Goal: Find specific page/section: Find specific page/section

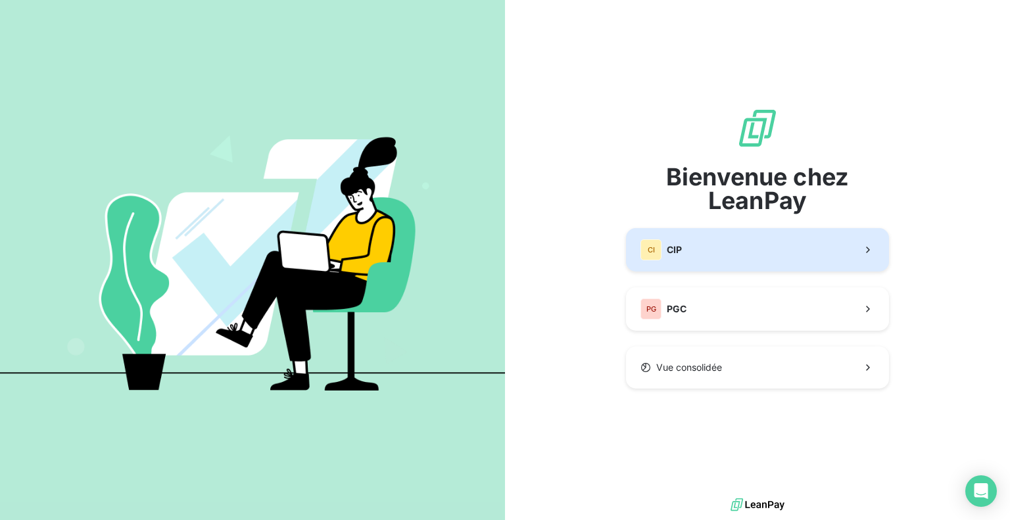
click at [797, 246] on button "CI CIP" at bounding box center [757, 249] width 263 height 43
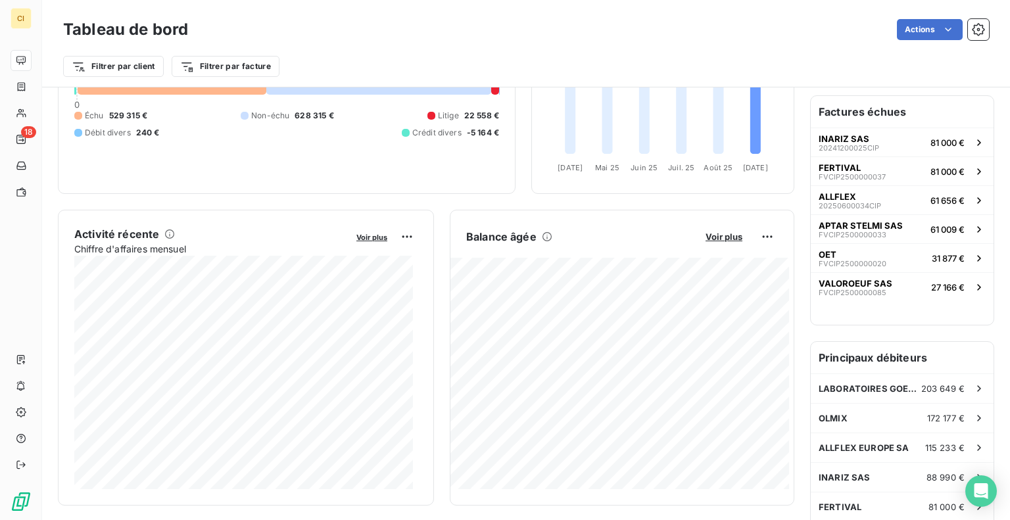
scroll to position [66, 0]
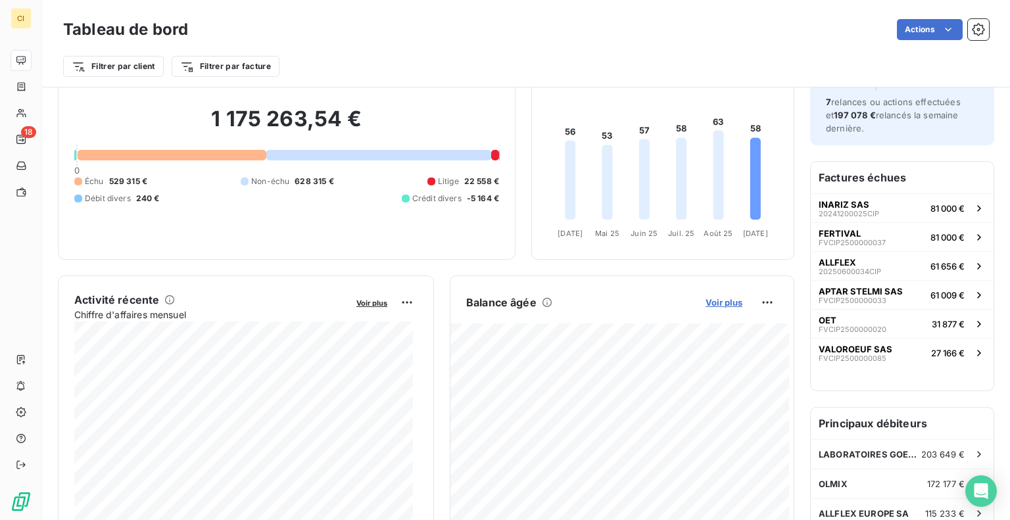
click at [713, 302] on span "Voir plus" at bounding box center [723, 302] width 37 height 11
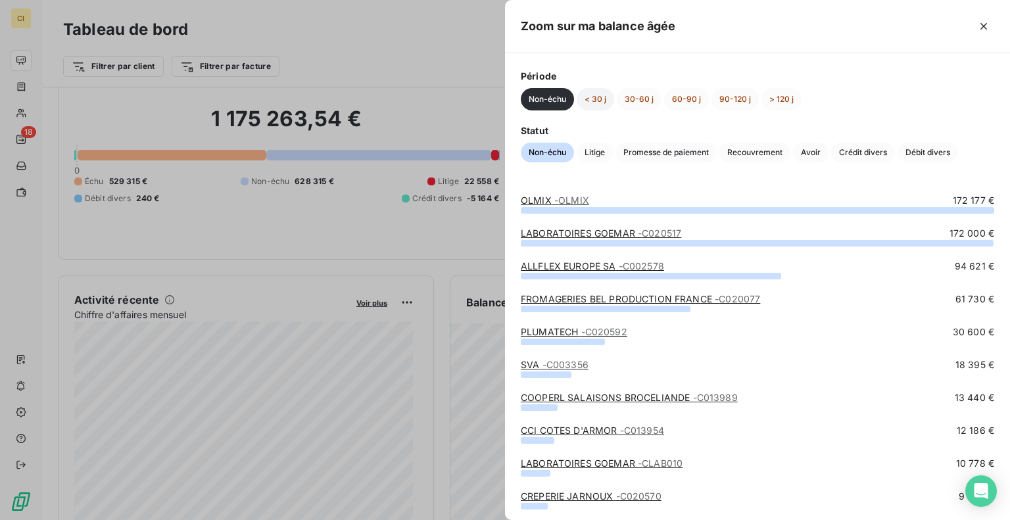
click at [593, 102] on button "< 30 j" at bounding box center [594, 99] width 37 height 22
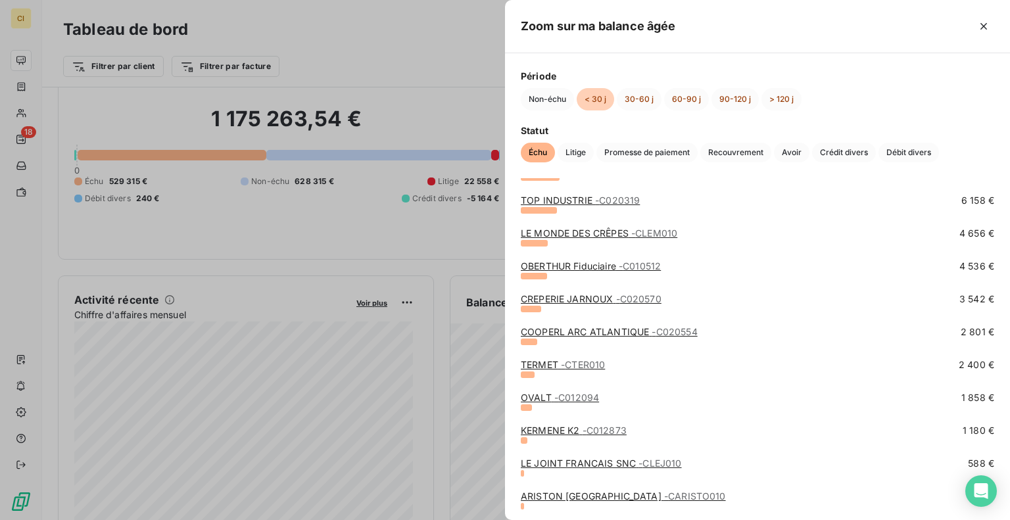
scroll to position [0, 0]
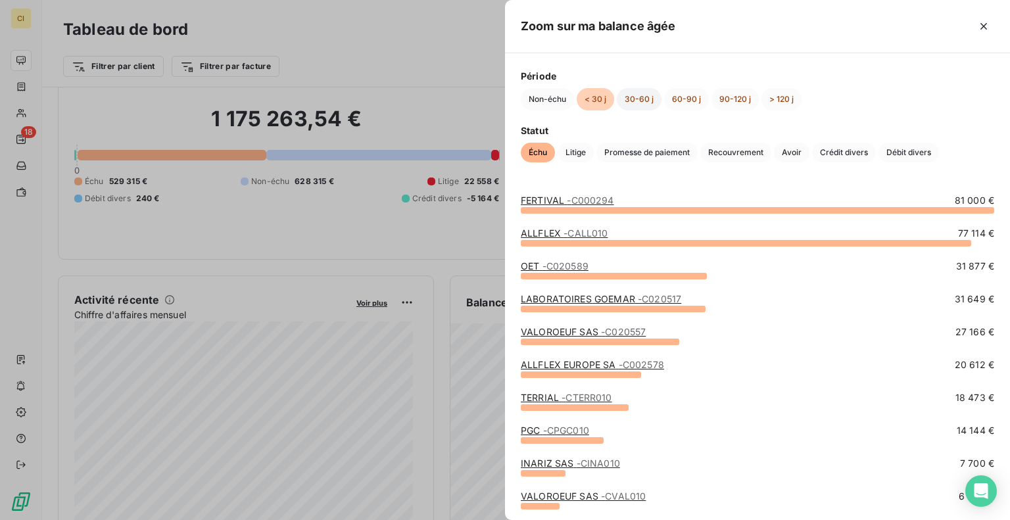
click at [636, 101] on button "30-60 j" at bounding box center [639, 99] width 45 height 22
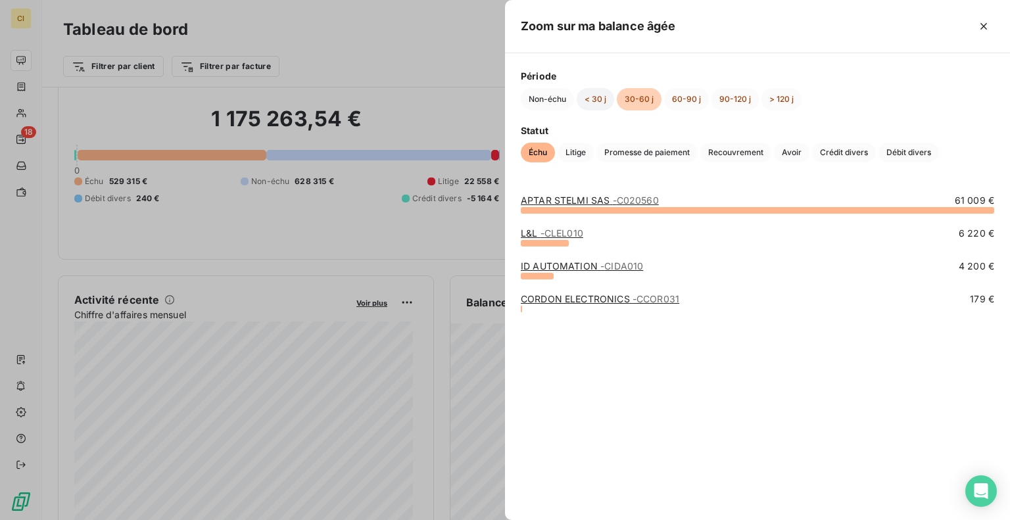
click at [583, 97] on button "< 30 j" at bounding box center [594, 99] width 37 height 22
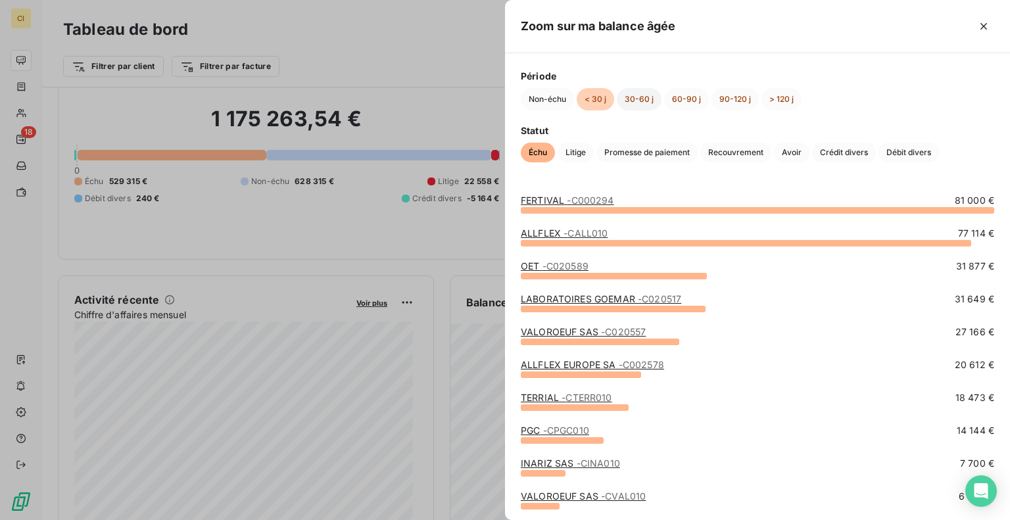
click at [642, 101] on button "30-60 j" at bounding box center [639, 99] width 45 height 22
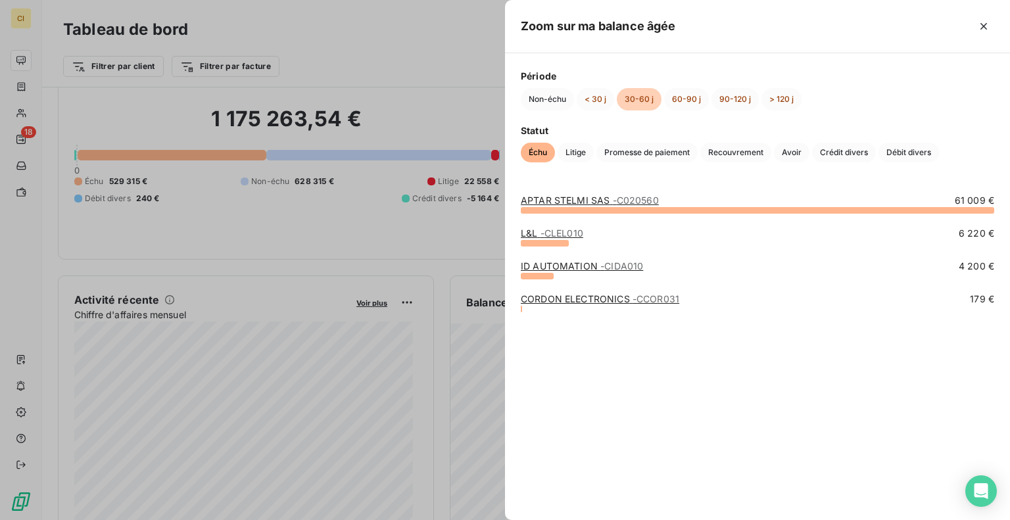
click at [642, 101] on button "30-60 j" at bounding box center [639, 99] width 45 height 22
click at [588, 95] on button "< 30 j" at bounding box center [594, 99] width 37 height 22
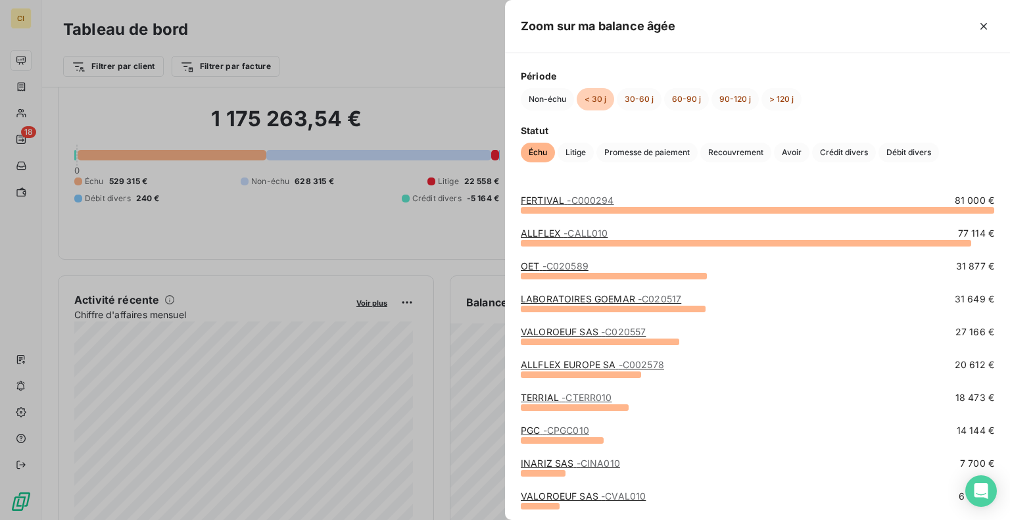
click at [609, 298] on link "LABORATOIRES GOEMAR - C020517" at bounding box center [601, 298] width 160 height 11
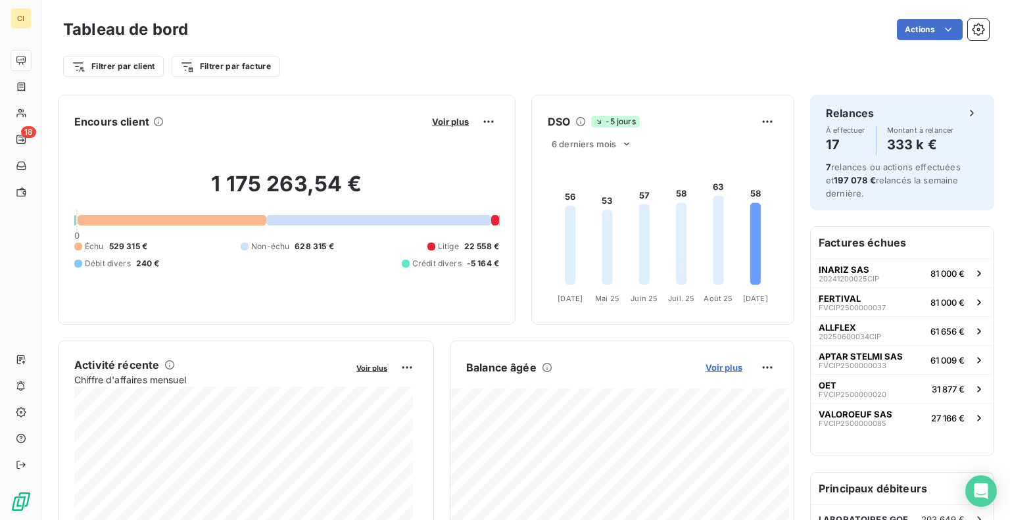
click at [705, 362] on span "Voir plus" at bounding box center [723, 367] width 37 height 11
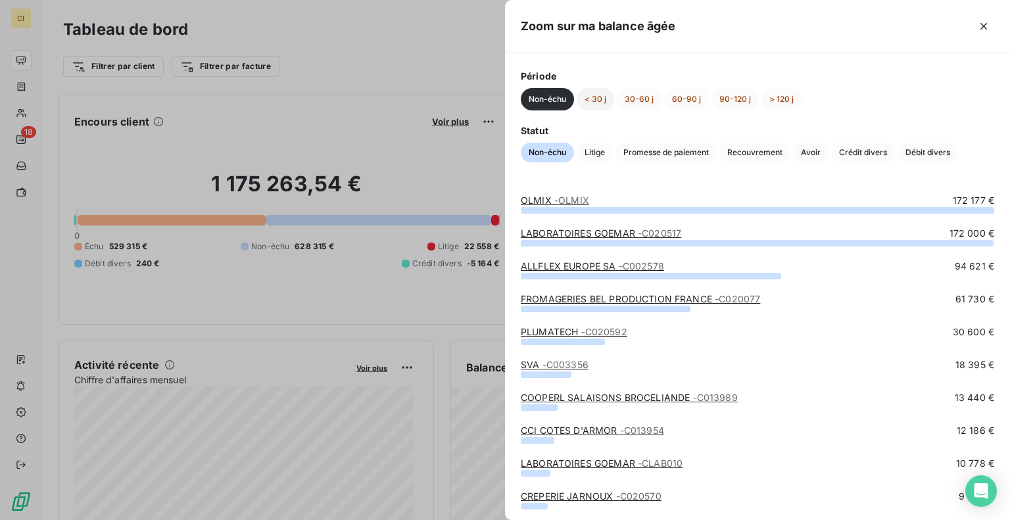
click at [595, 95] on button "< 30 j" at bounding box center [594, 99] width 37 height 22
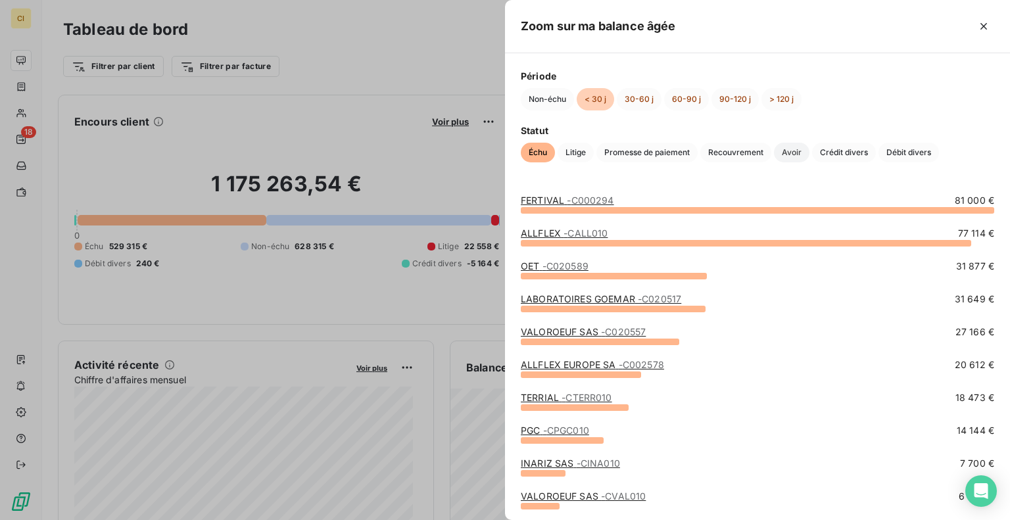
click at [783, 155] on span "Avoir" at bounding box center [791, 153] width 35 height 20
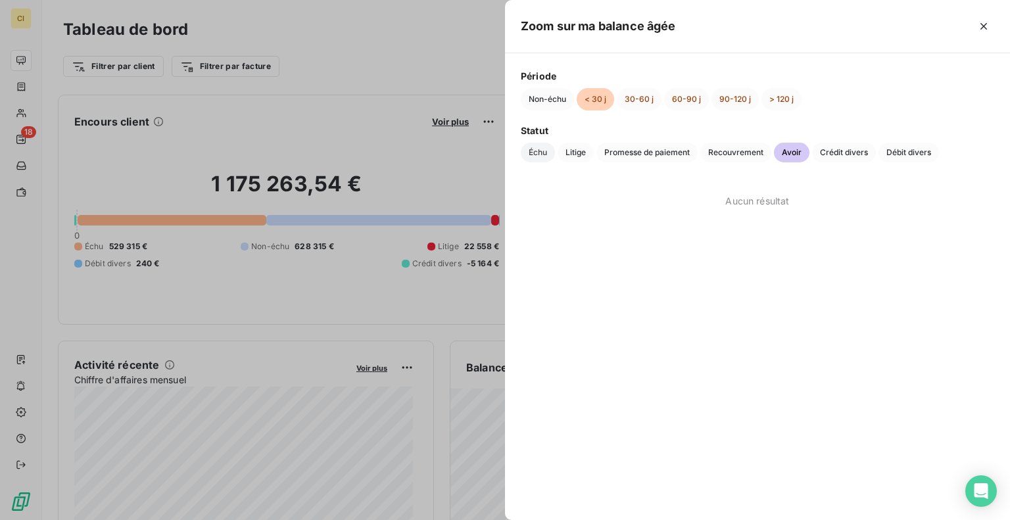
click at [536, 144] on span "Échu" at bounding box center [538, 153] width 34 height 20
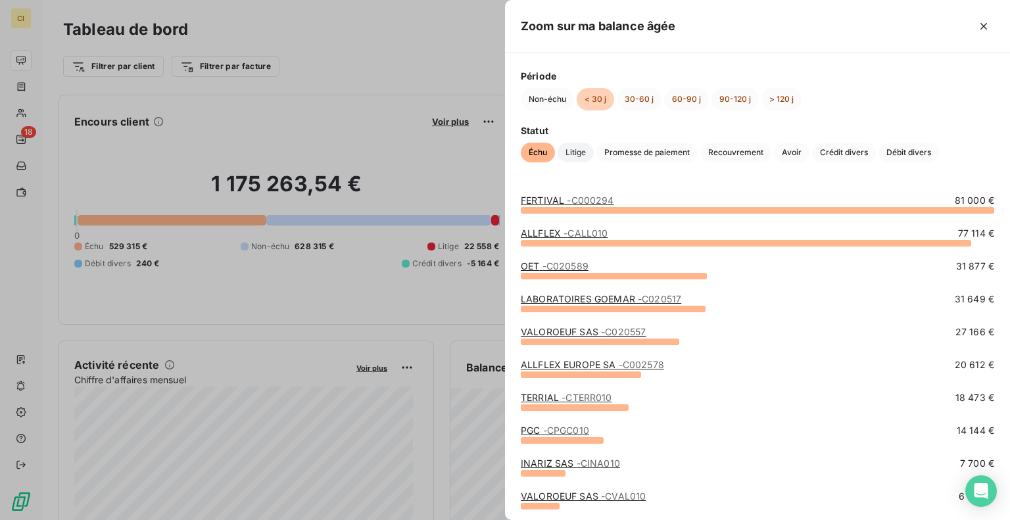
click at [572, 153] on span "Litige" at bounding box center [575, 153] width 36 height 20
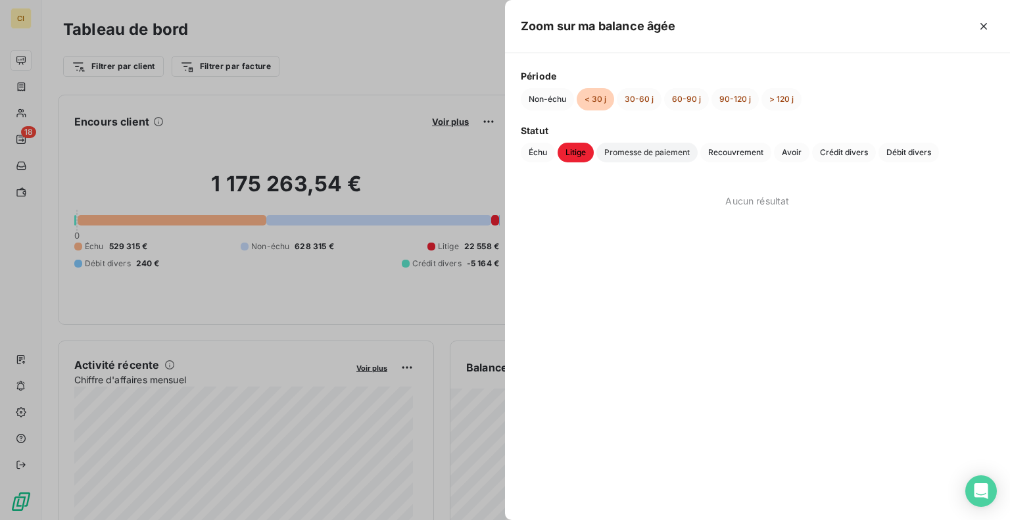
click at [631, 149] on span "Promesse de paiement" at bounding box center [646, 153] width 101 height 20
click at [757, 152] on span "Recouvrement" at bounding box center [735, 153] width 71 height 20
drag, startPoint x: 815, startPoint y: 152, endPoint x: 837, endPoint y: 155, distance: 22.5
click at [816, 152] on span "Crédit divers" at bounding box center [844, 153] width 64 height 20
drag, startPoint x: 916, startPoint y: 155, endPoint x: 870, endPoint y: 155, distance: 46.0
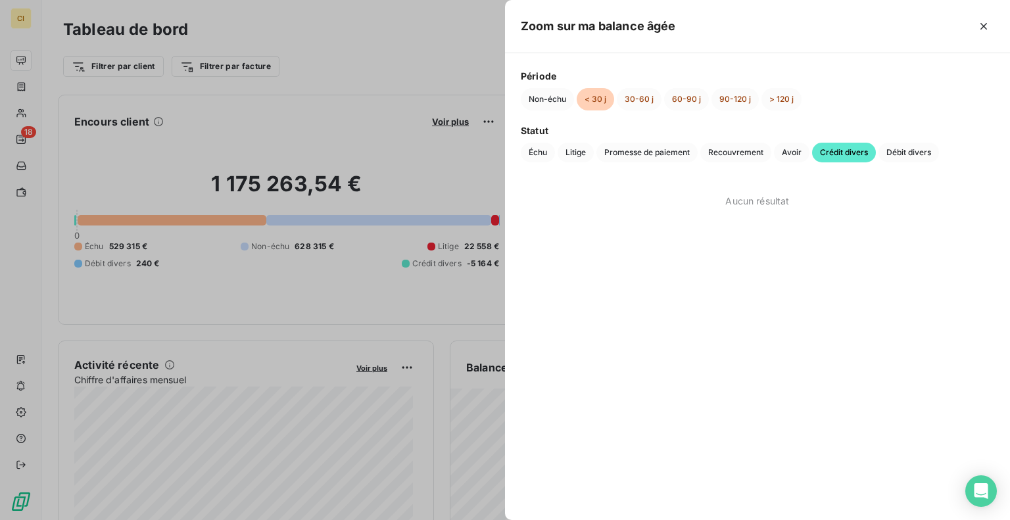
click at [916, 154] on span "Débit divers" at bounding box center [908, 153] width 60 height 20
click at [797, 153] on span "Avoir" at bounding box center [791, 153] width 35 height 20
click at [521, 154] on span "Échu" at bounding box center [538, 153] width 34 height 20
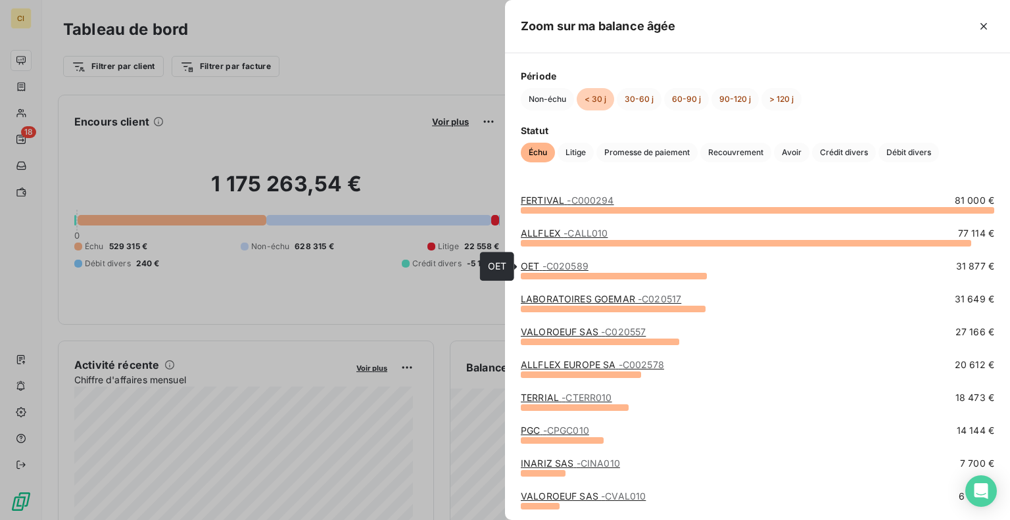
click at [556, 267] on span "- C020589" at bounding box center [565, 265] width 46 height 11
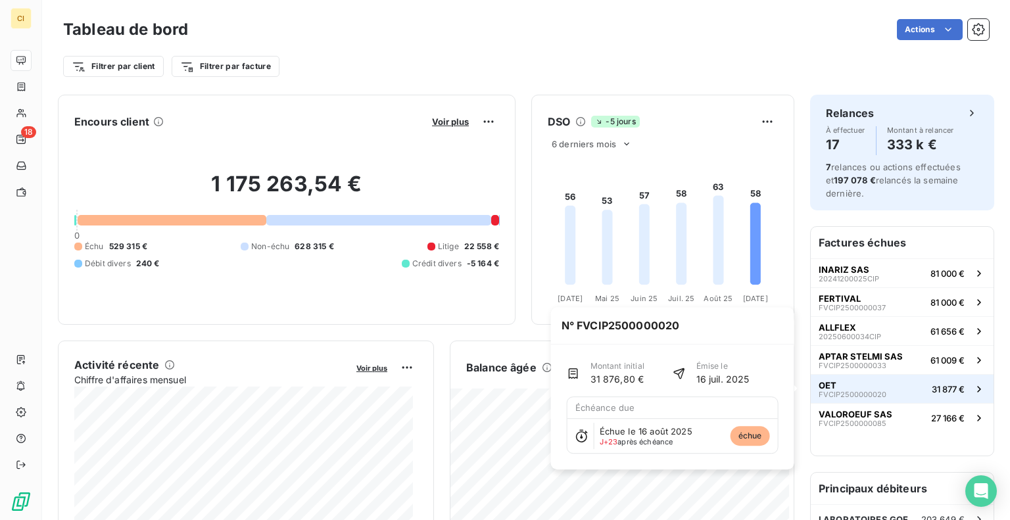
click at [829, 385] on div "OET FVCIP2500000020" at bounding box center [852, 389] width 68 height 18
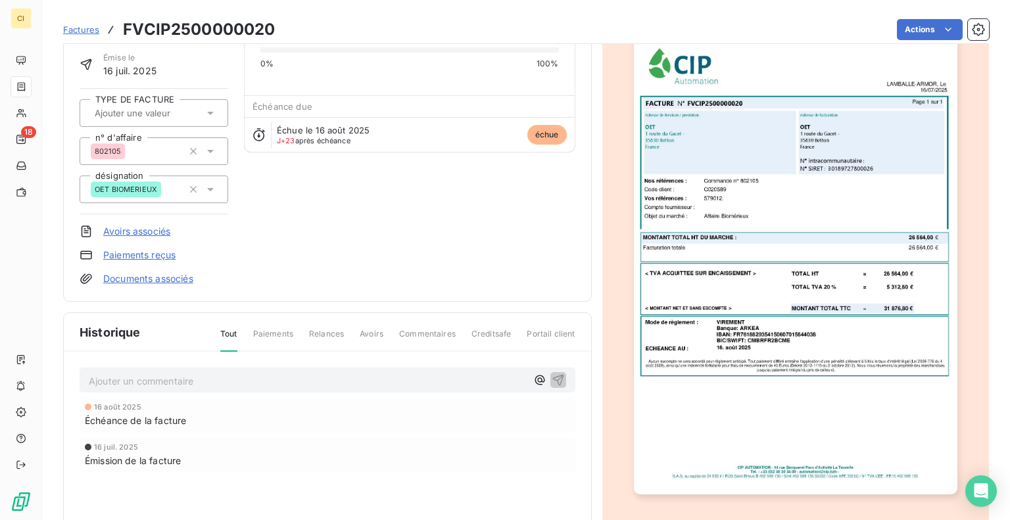
scroll to position [66, 0]
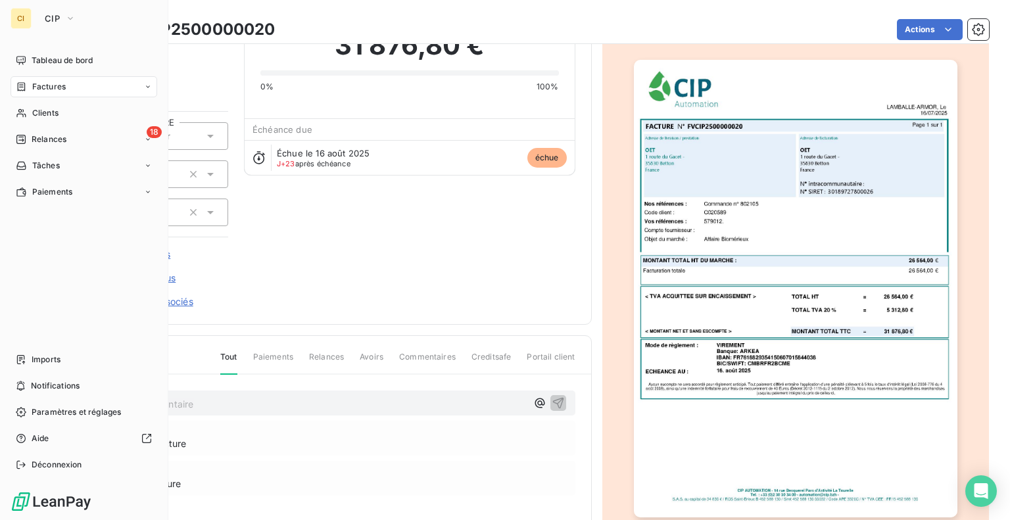
click at [33, 18] on div "CI CIP" at bounding box center [84, 18] width 147 height 21
click at [23, 18] on div "CI" at bounding box center [21, 18] width 21 height 21
click at [58, 55] on div "Tableau de bord" at bounding box center [84, 60] width 147 height 21
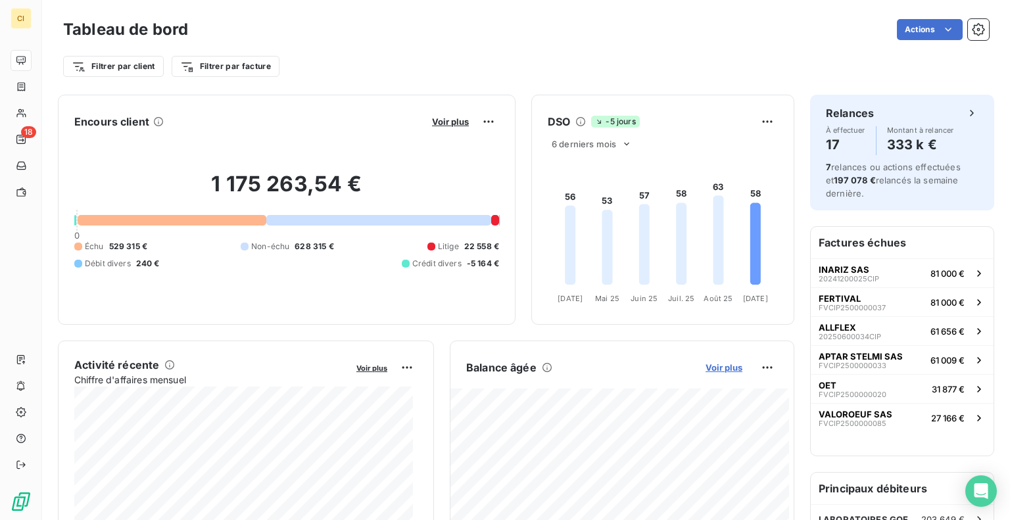
click at [724, 365] on span "Voir plus" at bounding box center [723, 367] width 37 height 11
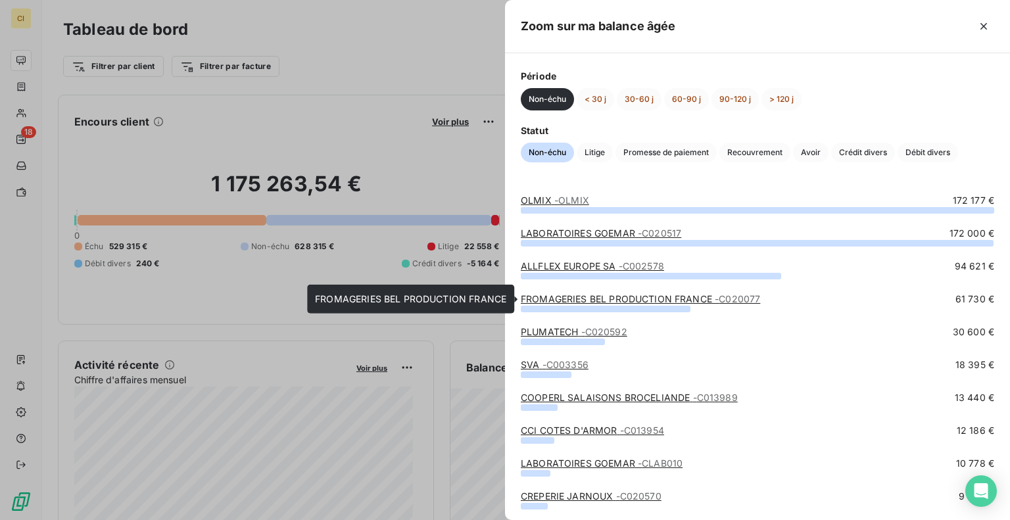
scroll to position [66, 0]
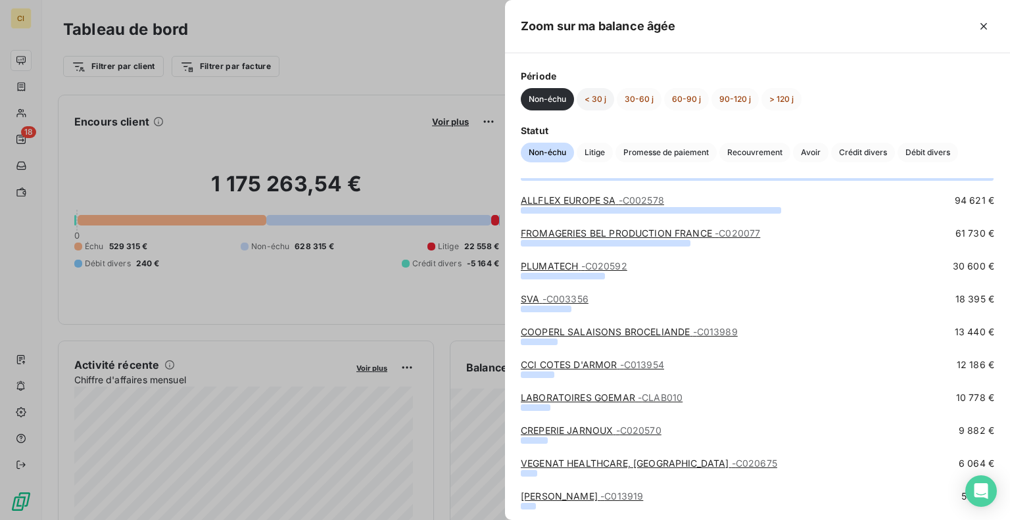
click at [597, 93] on button "< 30 j" at bounding box center [594, 99] width 37 height 22
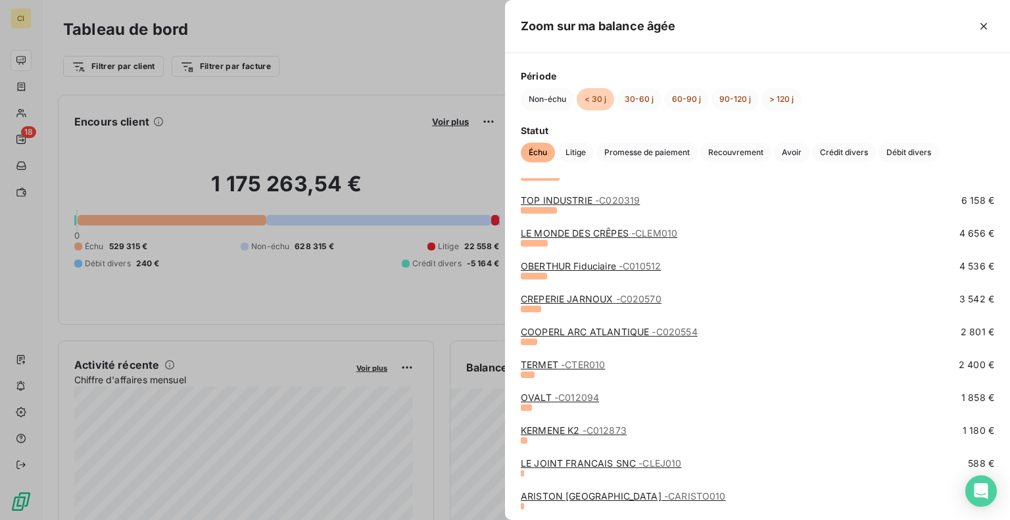
scroll to position [197, 0]
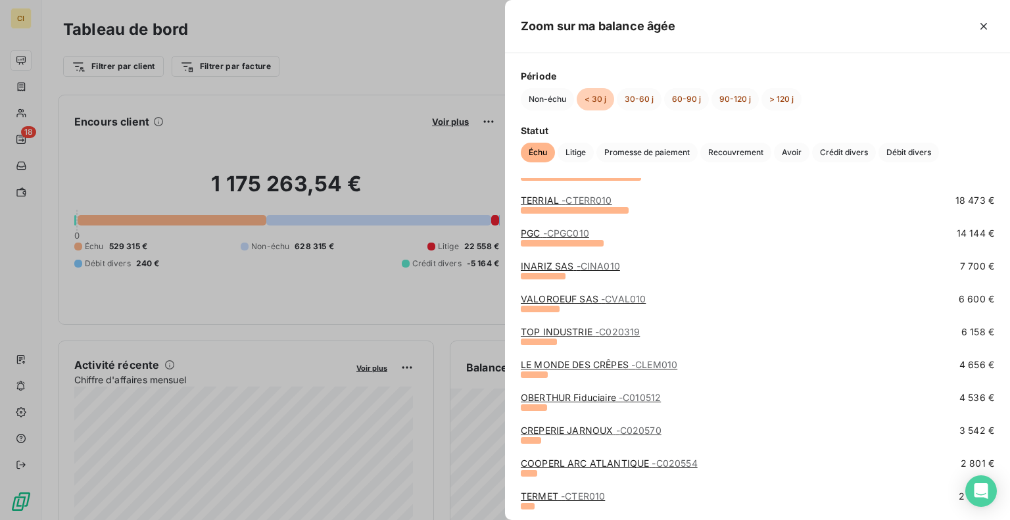
click at [663, 95] on div "Non-échu < 30 j 30-60 j 60-90 j 90-120 j > 120 j" at bounding box center [757, 99] width 473 height 22
click at [636, 97] on button "30-60 j" at bounding box center [639, 99] width 45 height 22
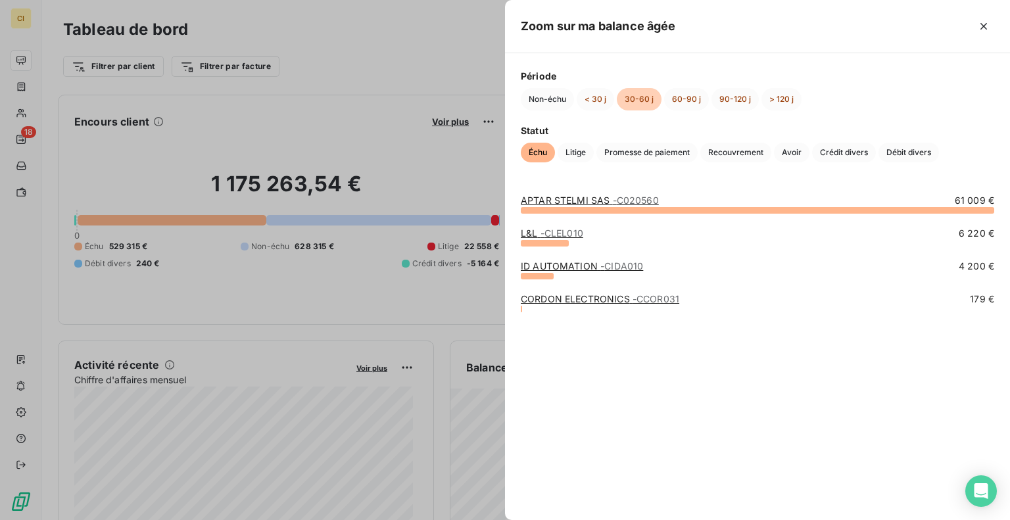
scroll to position [0, 0]
click at [687, 99] on button "60-90 j" at bounding box center [686, 99] width 45 height 22
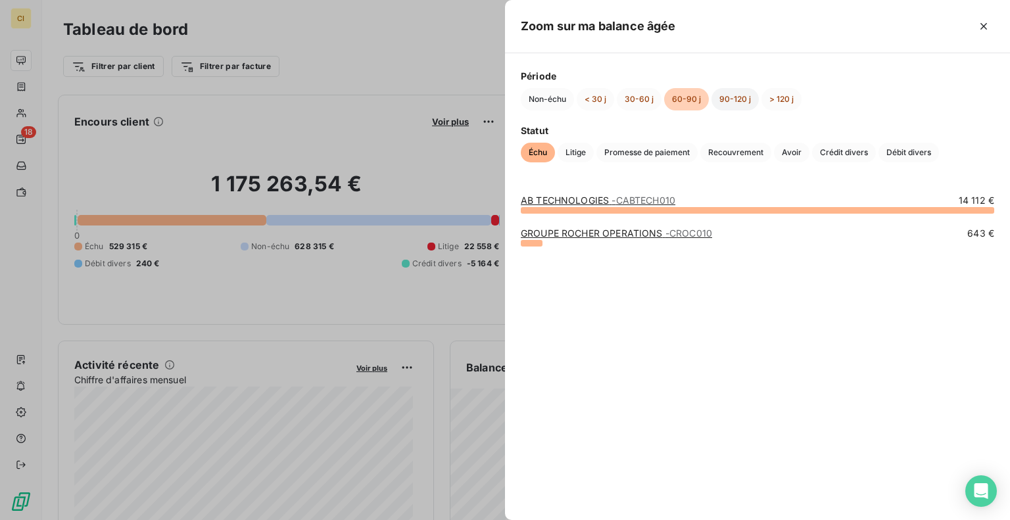
click at [729, 98] on button "90-120 j" at bounding box center [734, 99] width 47 height 22
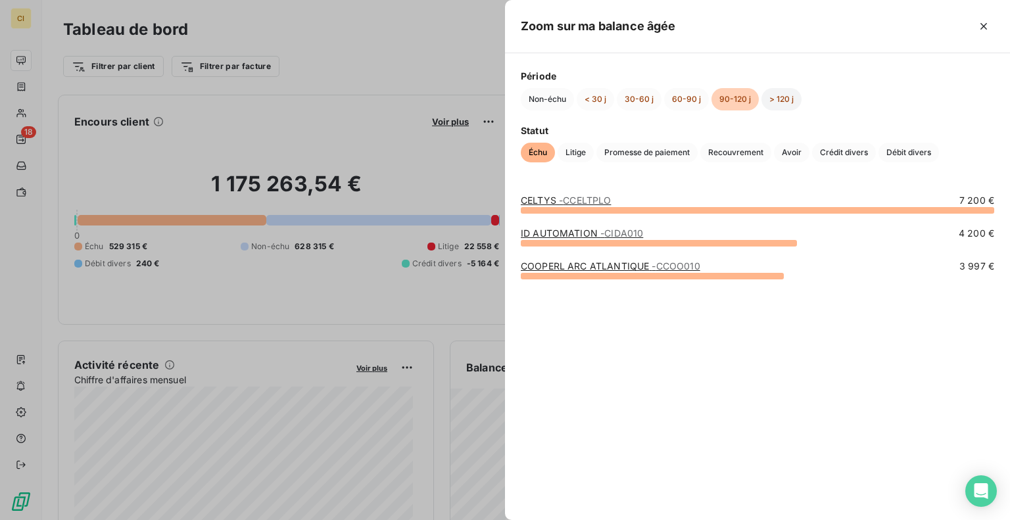
click at [780, 96] on button "> 120 j" at bounding box center [781, 99] width 40 height 22
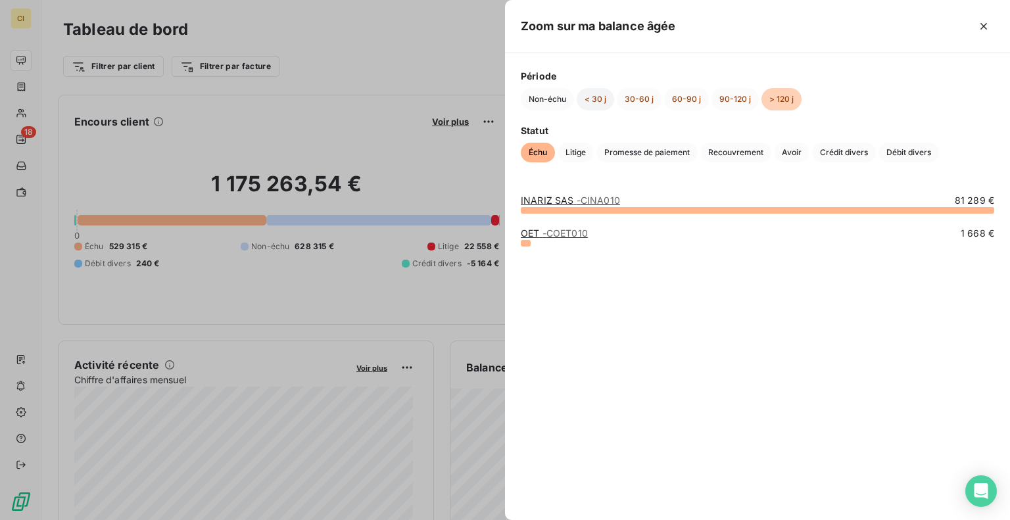
click at [598, 97] on button "< 30 j" at bounding box center [594, 99] width 37 height 22
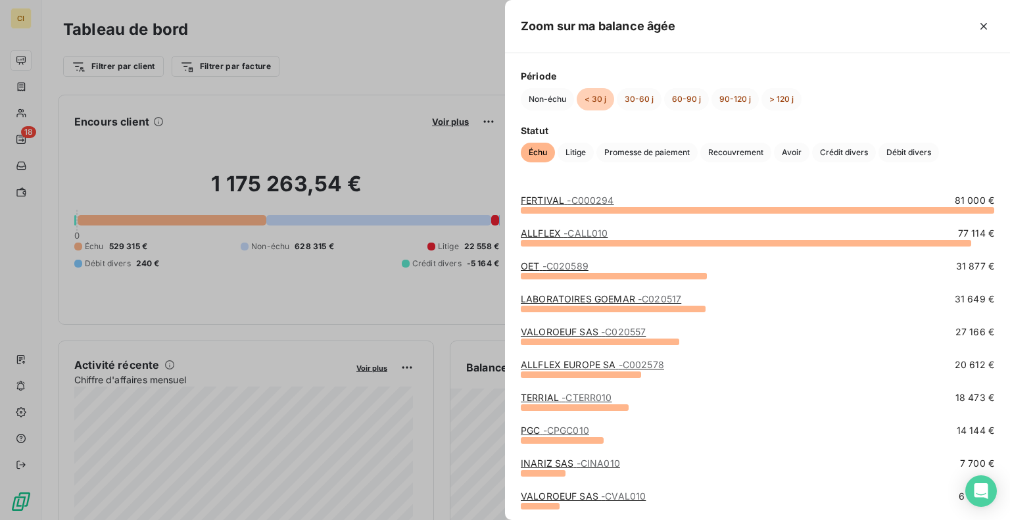
scroll to position [66, 0]
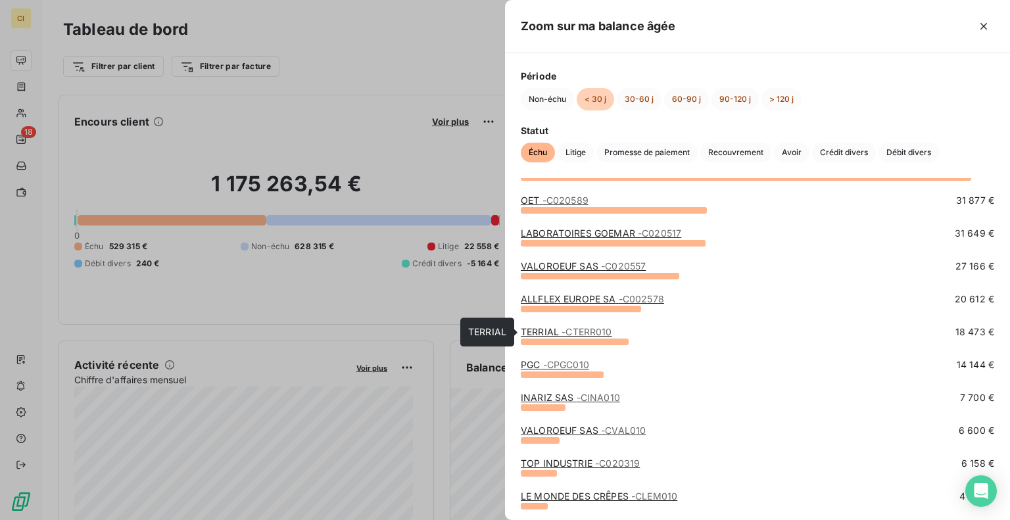
click at [584, 331] on span "- CTERR010" at bounding box center [586, 331] width 50 height 11
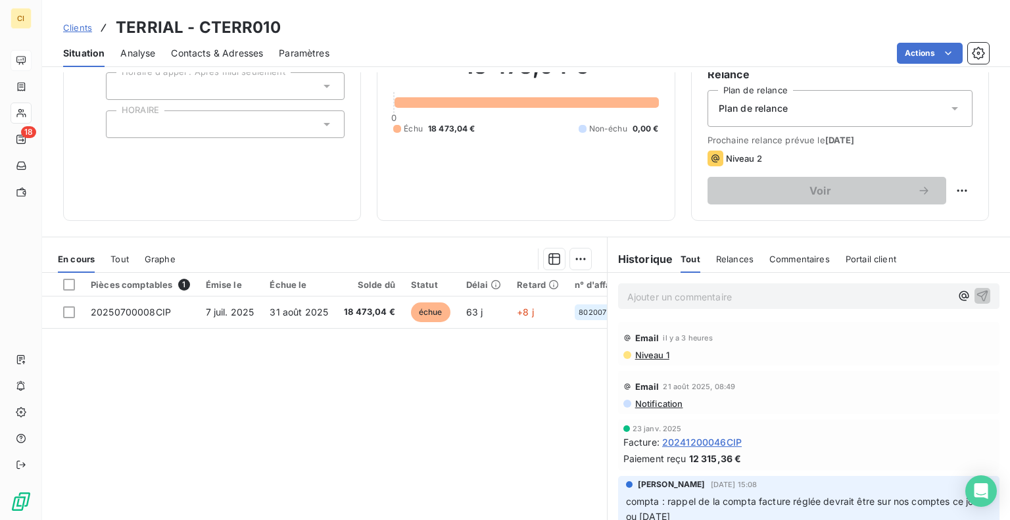
scroll to position [108, 0]
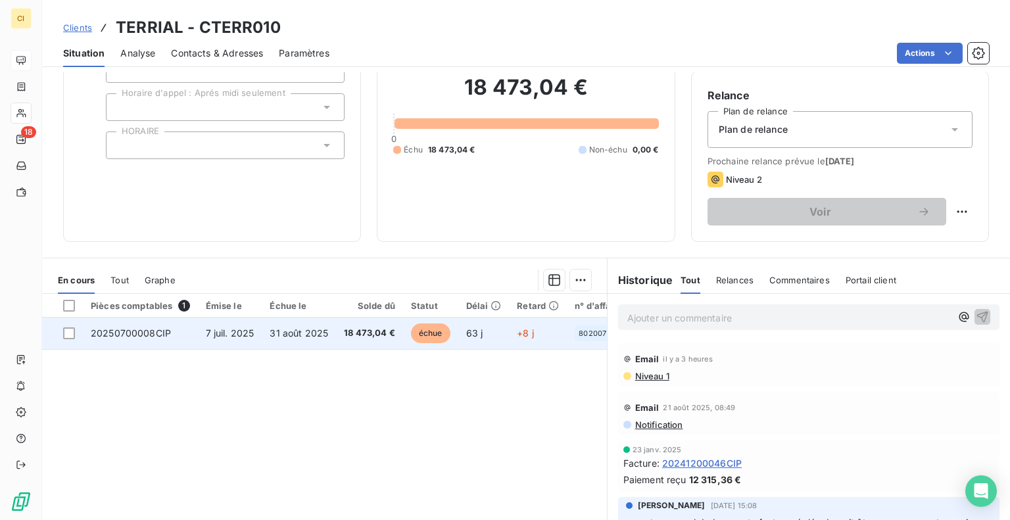
click at [269, 333] on span "31 août 2025" at bounding box center [298, 332] width 58 height 11
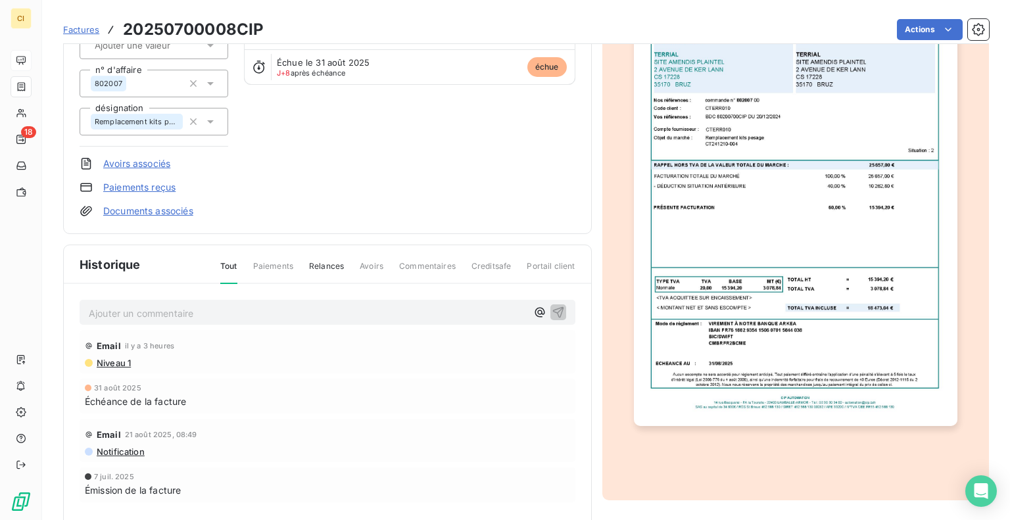
scroll to position [197, 0]
